Goal: Task Accomplishment & Management: Manage account settings

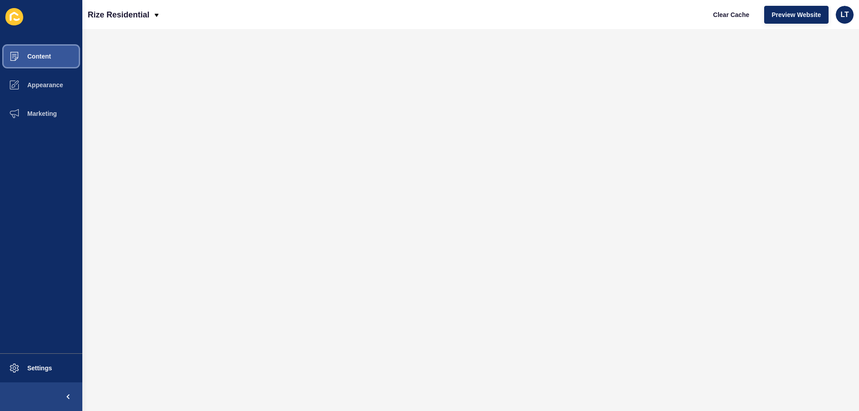
click at [34, 54] on span "Content" at bounding box center [25, 56] width 52 height 7
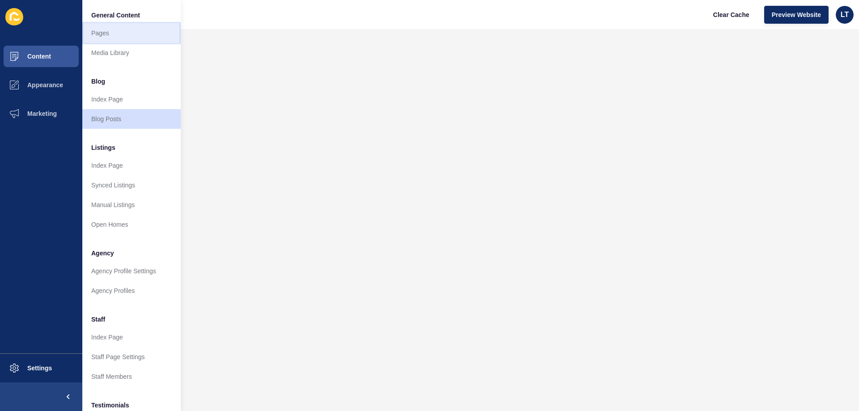
click at [122, 40] on link "Pages" at bounding box center [131, 33] width 98 height 20
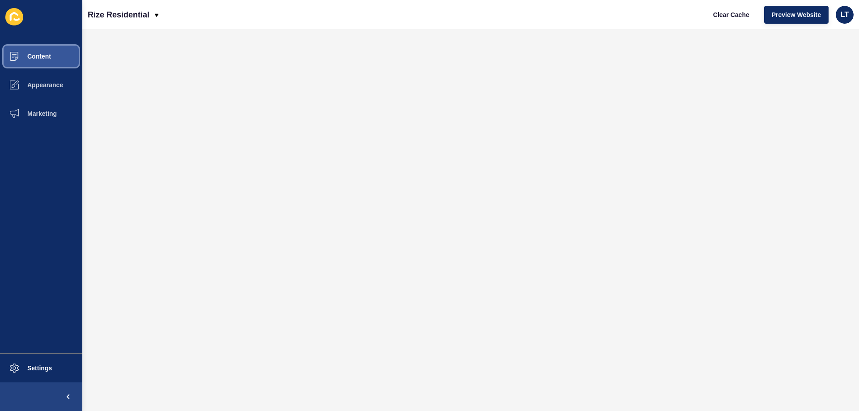
click at [23, 50] on span at bounding box center [14, 56] width 29 height 29
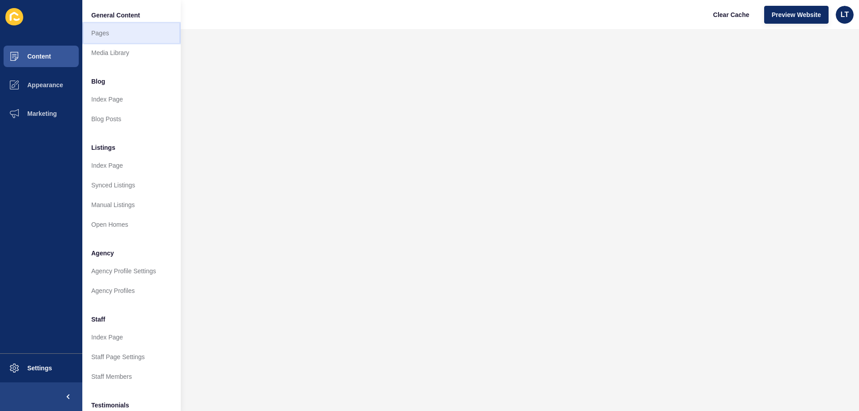
click at [113, 26] on link "Pages" at bounding box center [131, 33] width 98 height 20
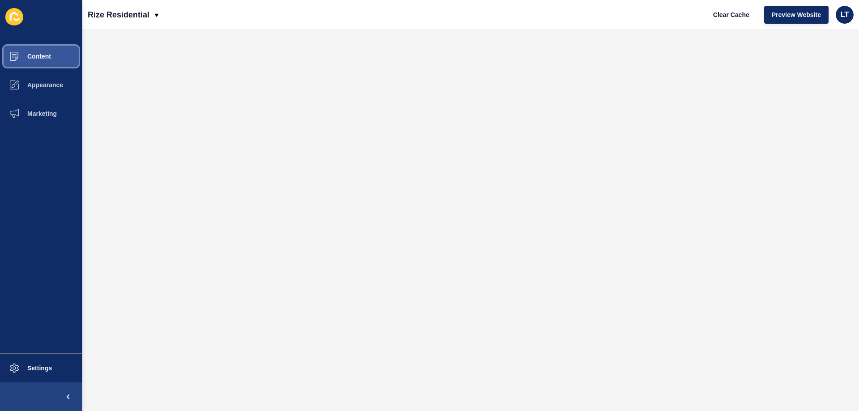
click at [41, 60] on span "Content" at bounding box center [25, 56] width 52 height 7
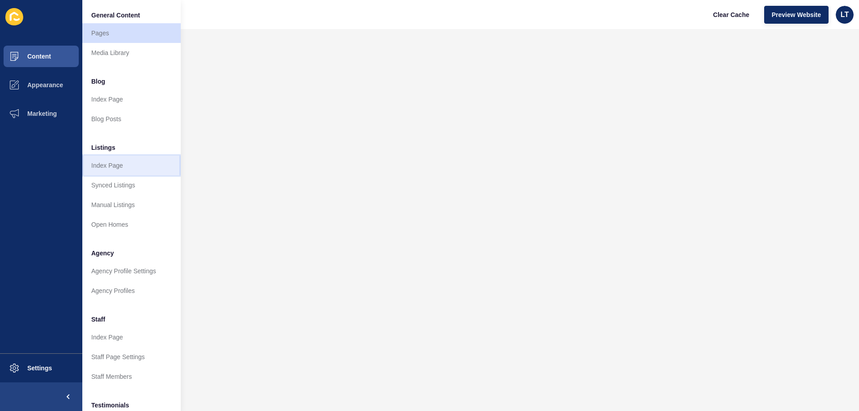
click at [119, 168] on link "Index Page" at bounding box center [131, 166] width 98 height 20
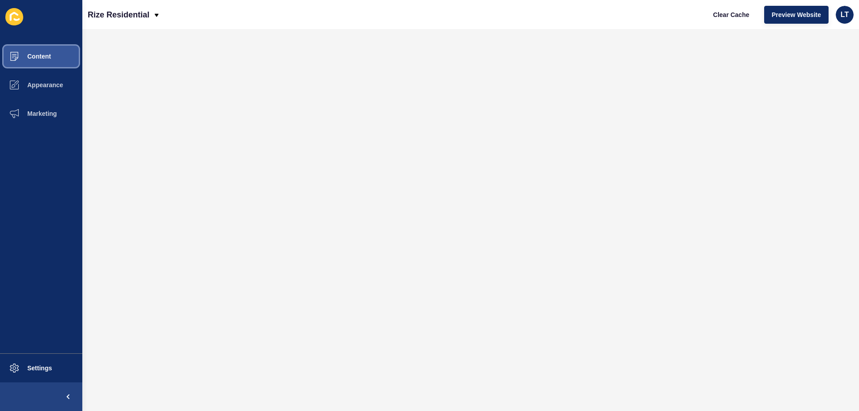
click at [46, 52] on button "Content" at bounding box center [41, 56] width 82 height 29
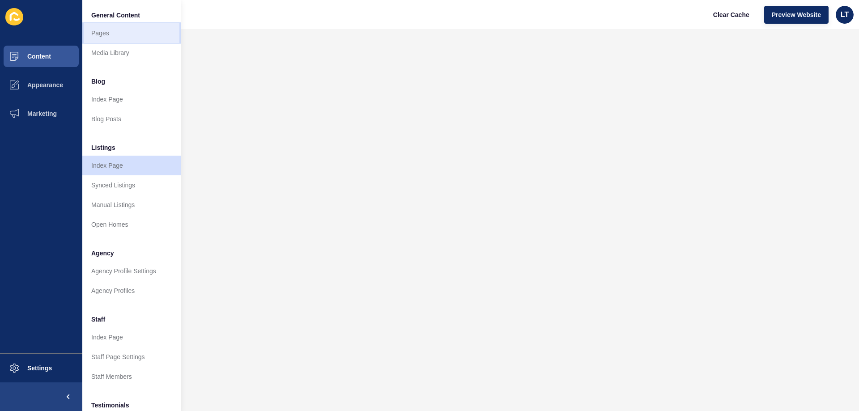
click at [103, 31] on link "Pages" at bounding box center [131, 33] width 98 height 20
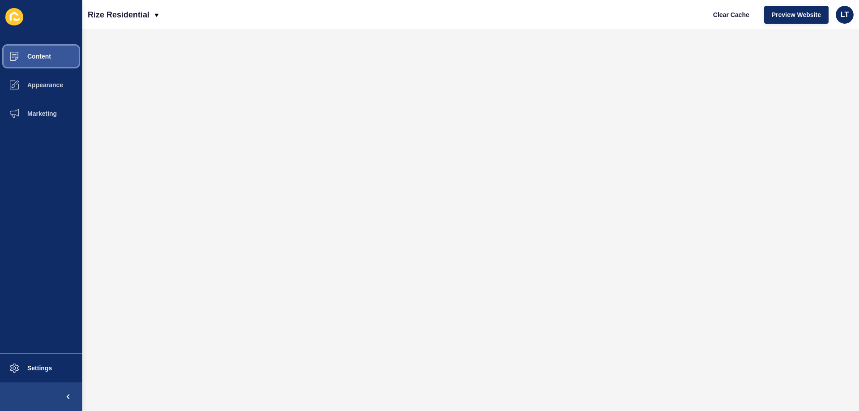
click at [44, 55] on span "Content" at bounding box center [25, 56] width 52 height 7
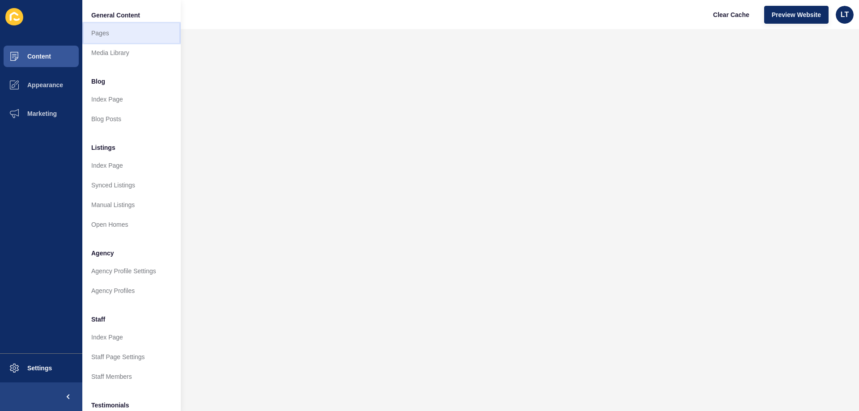
click at [108, 34] on link "Pages" at bounding box center [131, 33] width 98 height 20
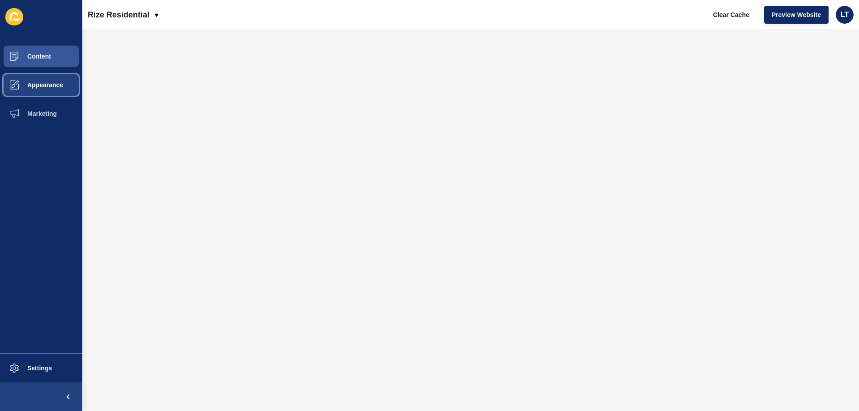
click at [38, 85] on span "Appearance" at bounding box center [31, 84] width 64 height 7
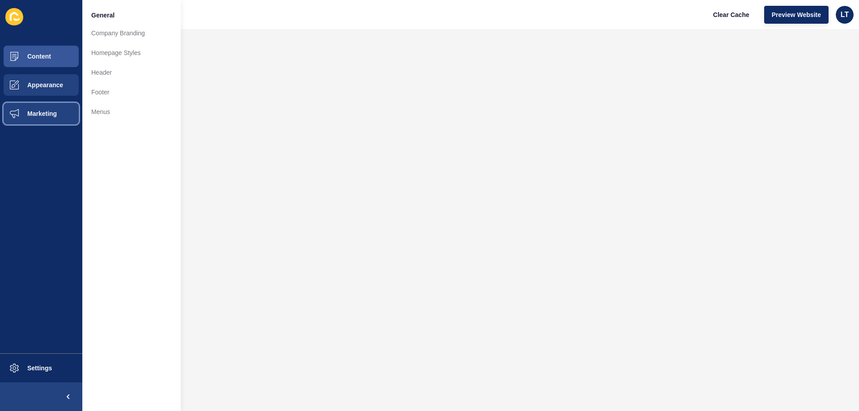
click at [56, 109] on button "Marketing" at bounding box center [41, 113] width 82 height 29
click at [57, 91] on button "Appearance" at bounding box center [41, 85] width 82 height 29
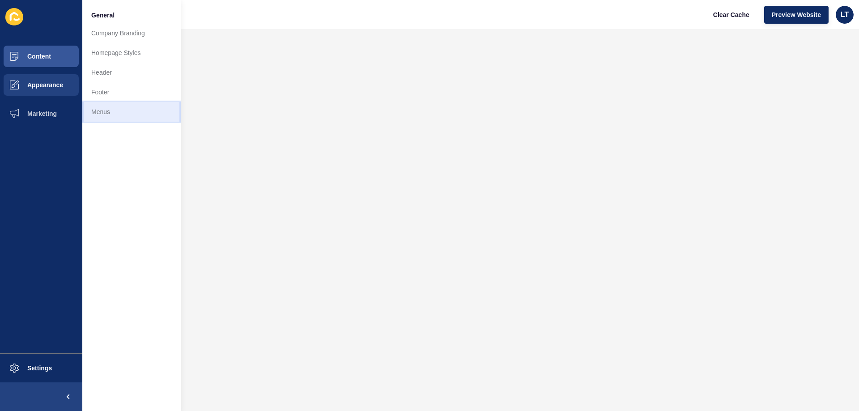
click at [101, 111] on link "Menus" at bounding box center [131, 112] width 98 height 20
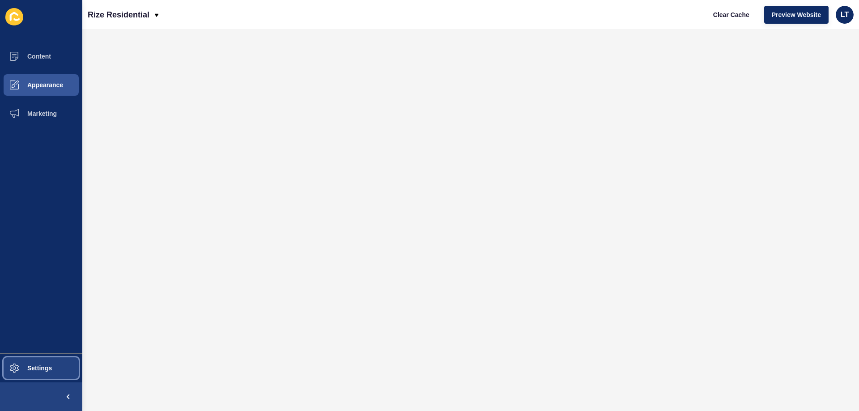
click at [44, 368] on span "Settings" at bounding box center [25, 368] width 53 height 7
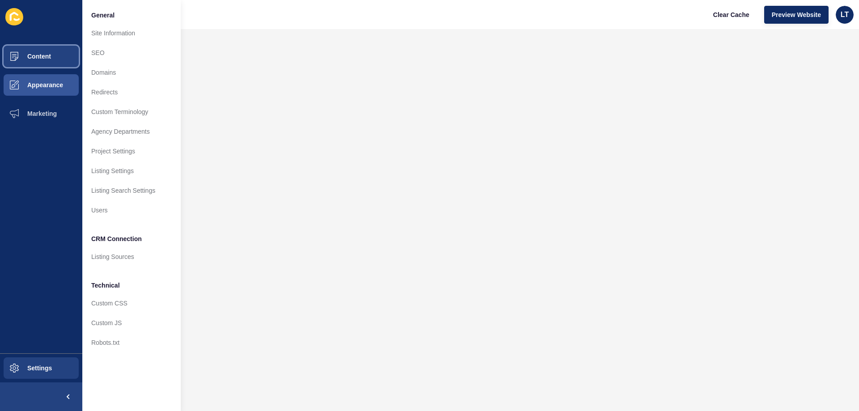
click at [38, 54] on span "Content" at bounding box center [25, 56] width 52 height 7
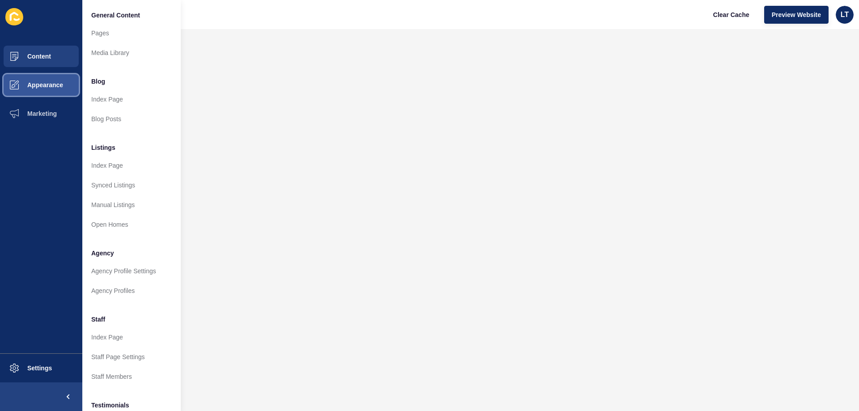
click at [44, 86] on span "Appearance" at bounding box center [31, 84] width 64 height 7
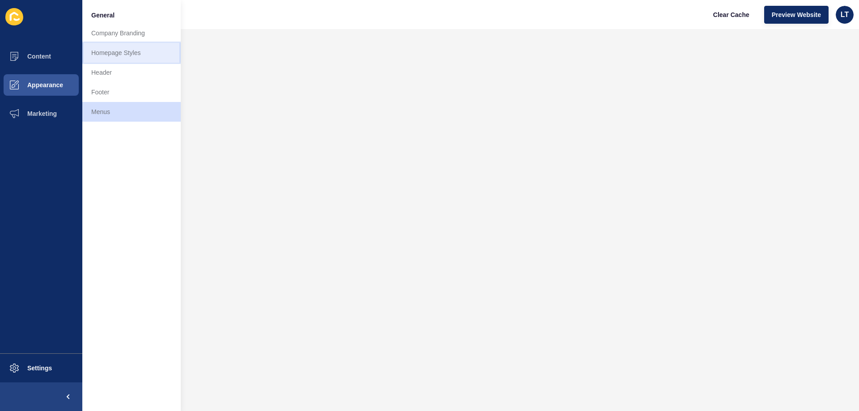
click at [119, 54] on link "Homepage Styles" at bounding box center [131, 53] width 98 height 20
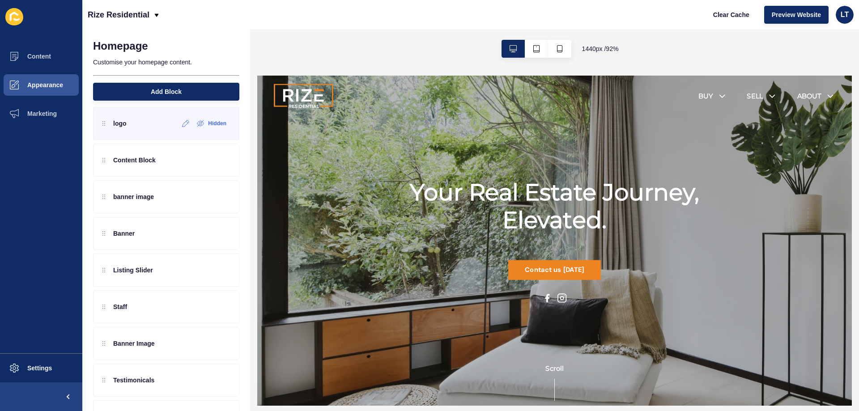
scroll to position [81, 0]
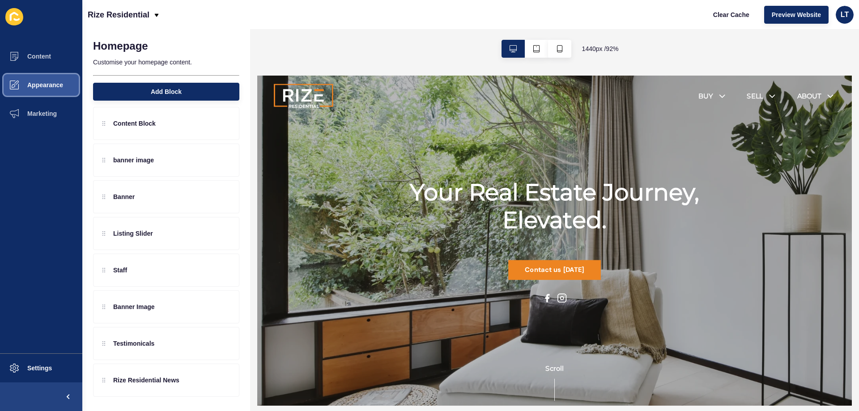
click at [51, 91] on button "Appearance" at bounding box center [41, 85] width 82 height 29
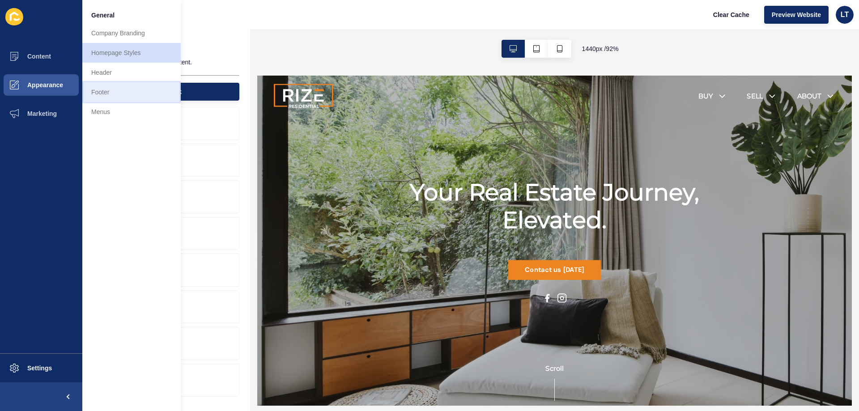
click at [97, 96] on link "Footer" at bounding box center [131, 92] width 98 height 20
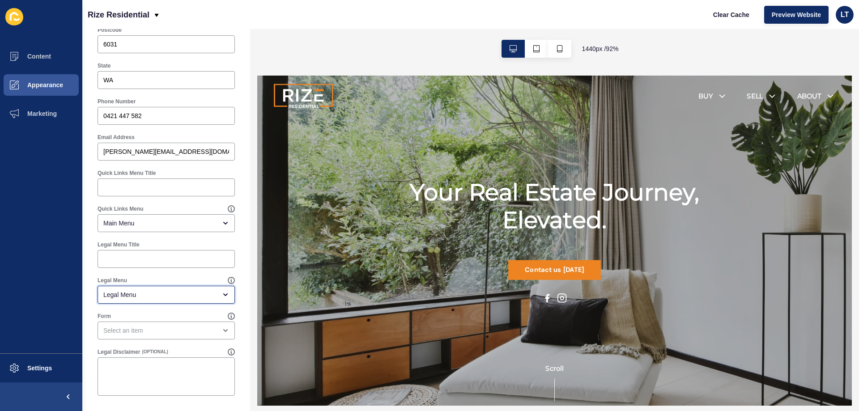
click at [160, 294] on div "Legal Menu" at bounding box center [159, 294] width 113 height 9
click at [133, 354] on span "Footer" at bounding box center [163, 356] width 116 height 9
click at [146, 276] on div "Legal Menu Footer" at bounding box center [166, 290] width 139 height 29
click at [135, 295] on div "Footer" at bounding box center [159, 294] width 113 height 9
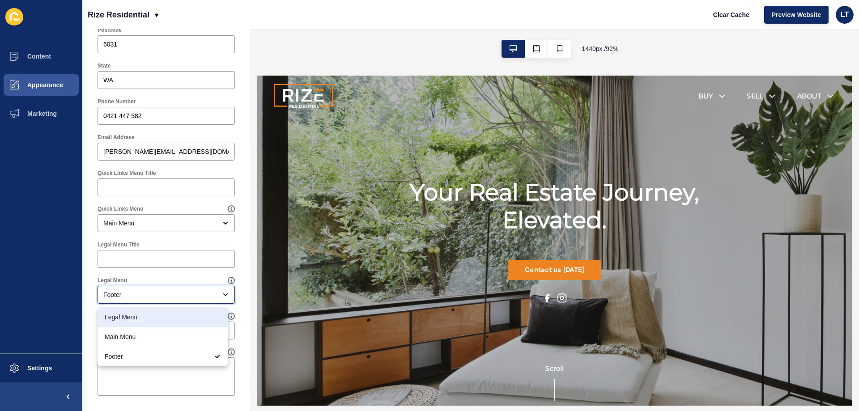
click at [164, 321] on span "Legal Menu" at bounding box center [163, 317] width 116 height 9
type input "Legal Menu"
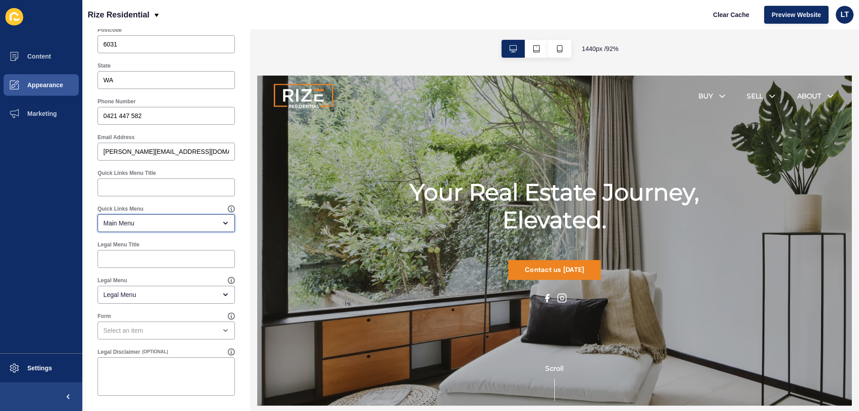
click at [187, 223] on div "Main Menu" at bounding box center [159, 223] width 113 height 9
click at [84, 230] on div "Footer Settings Save Footer Logo Secondary Logo Footer Background Colour Black …" at bounding box center [166, 14] width 168 height 795
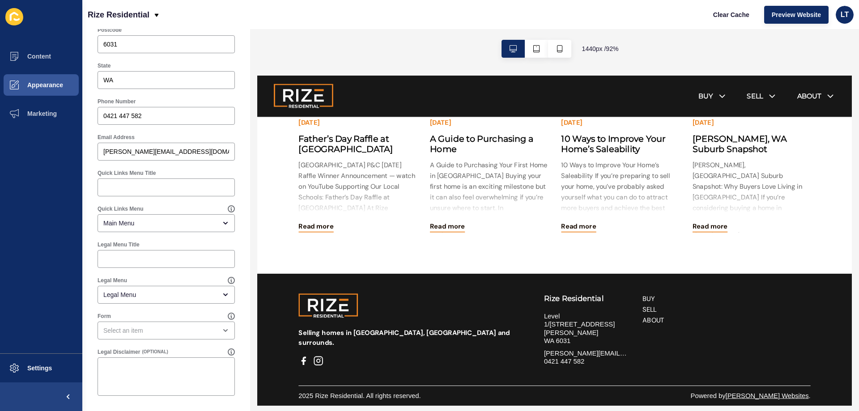
scroll to position [2115, 0]
click at [143, 213] on div "Quick Links Menu Main Menu" at bounding box center [166, 218] width 139 height 29
click at [145, 222] on div "Main Menu" at bounding box center [159, 223] width 113 height 9
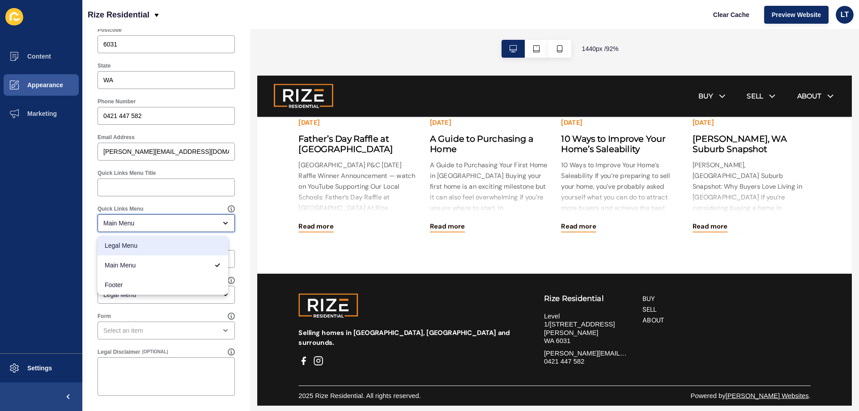
click at [138, 244] on span "Legal Menu" at bounding box center [163, 245] width 116 height 9
click at [138, 221] on div "Legal Menu" at bounding box center [159, 223] width 113 height 9
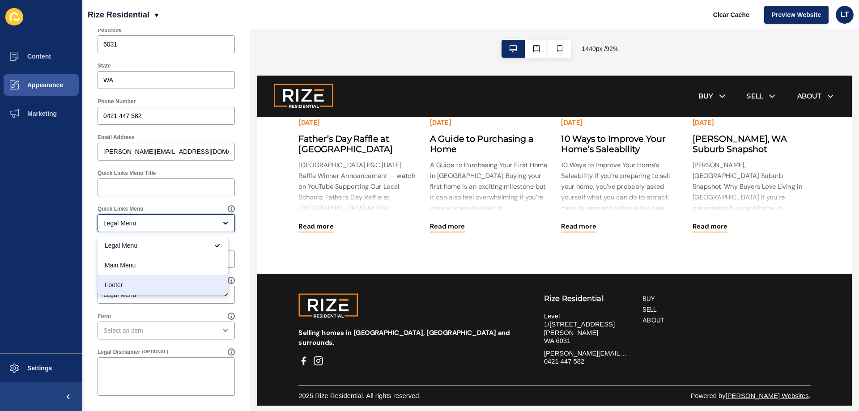
click at [131, 289] on span "Footer" at bounding box center [163, 285] width 116 height 9
type input "Footer"
click at [204, 201] on div "Quick Links Menu Footer" at bounding box center [166, 219] width 146 height 36
click at [238, 186] on div "Footer Settings Save Footer Logo Secondary Logo Footer Background Colour Black …" at bounding box center [166, 14] width 168 height 795
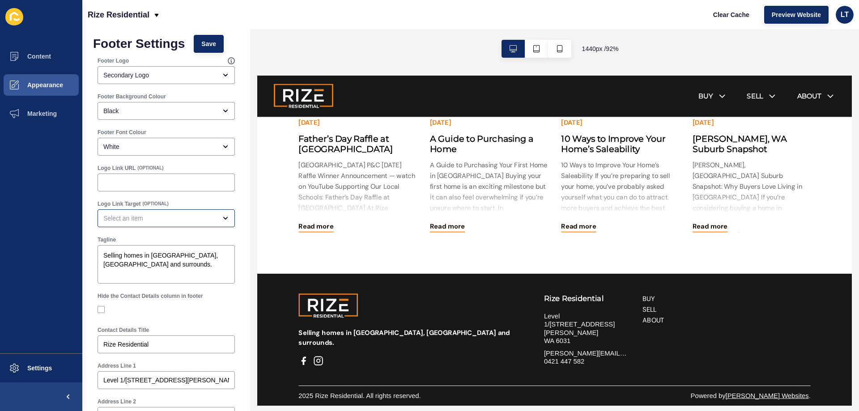
scroll to position [0, 0]
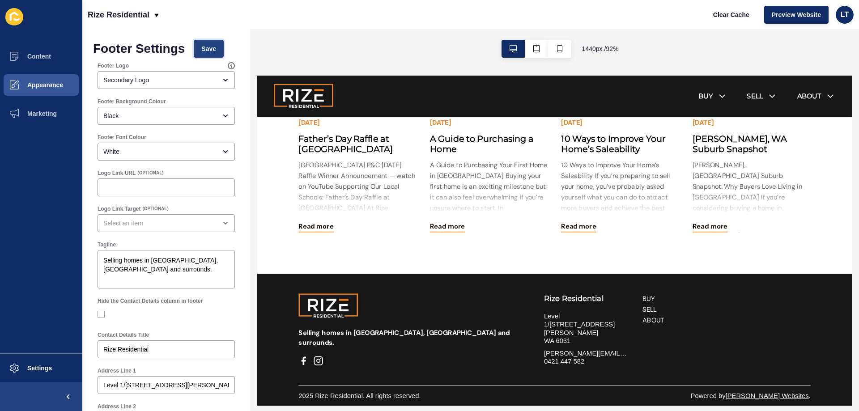
click at [204, 45] on span "Save" at bounding box center [208, 48] width 15 height 9
